Goal: Navigation & Orientation: Find specific page/section

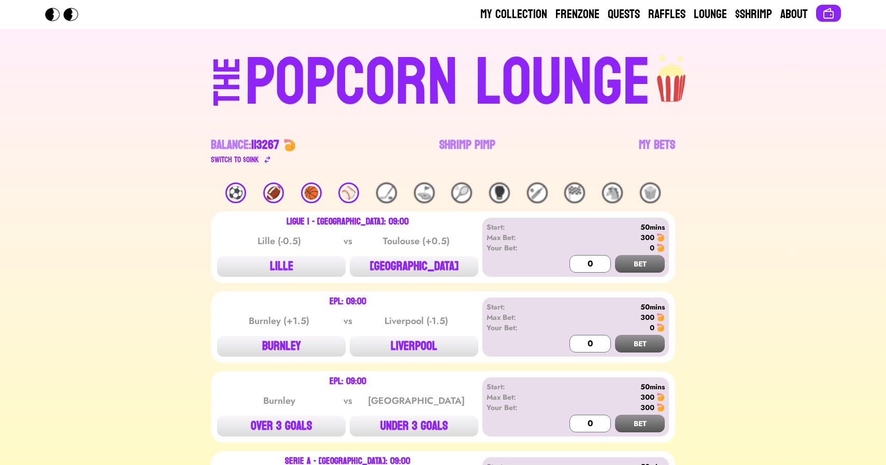
click at [118, 148] on div "THE POPCORN LOUNGE Balance: 113267 Switch to $ OINK Shrimp Pimp My Bets" at bounding box center [443, 105] width 664 height 153
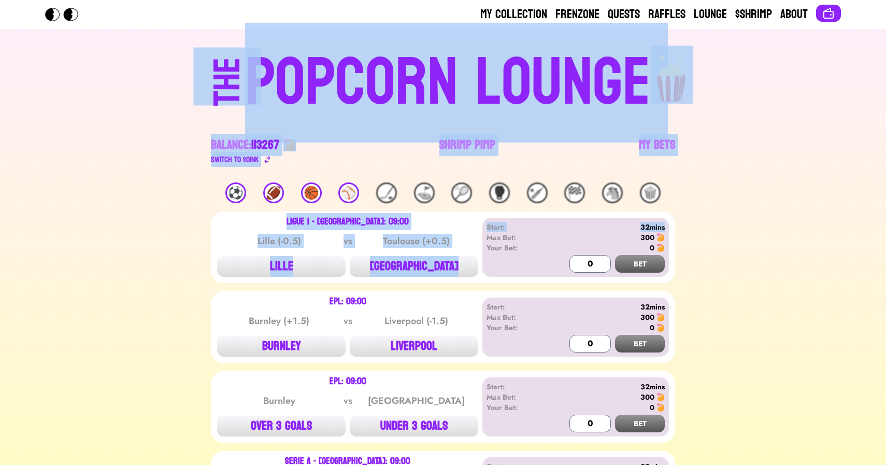
drag, startPoint x: 86, startPoint y: 83, endPoint x: 749, endPoint y: 231, distance: 679.2
